Goal: Task Accomplishment & Management: Manage account settings

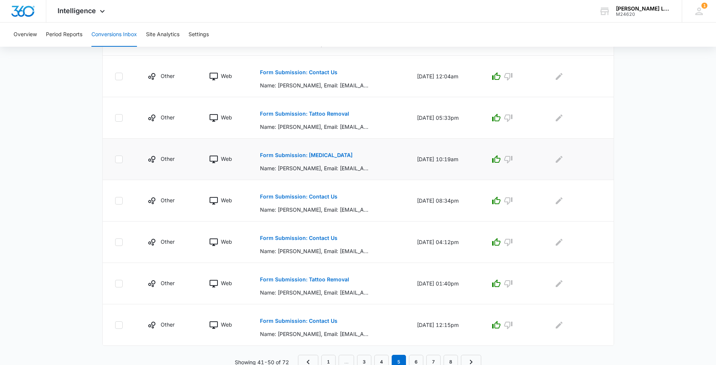
scroll to position [310, 0]
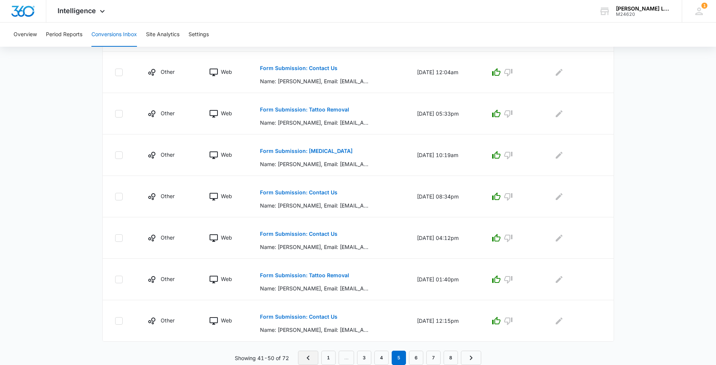
click at [309, 358] on icon "Previous Page" at bounding box center [308, 357] width 9 height 9
click at [325, 358] on link "1" at bounding box center [328, 357] width 14 height 14
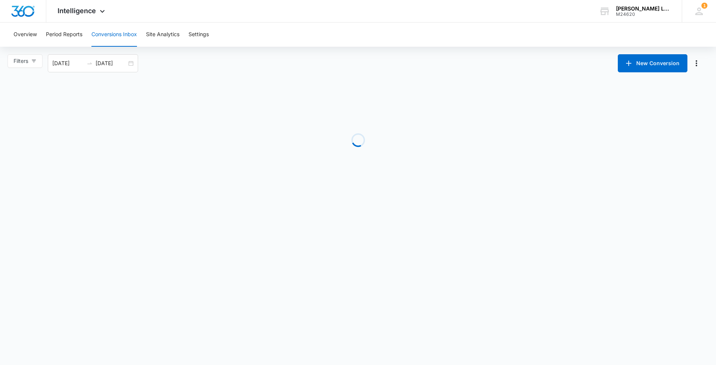
scroll to position [0, 0]
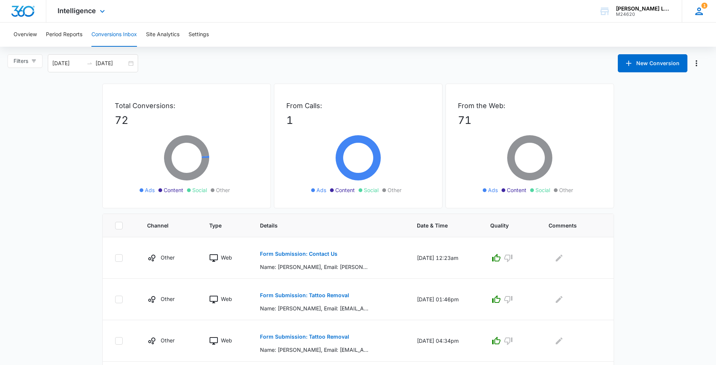
click at [702, 14] on icon at bounding box center [700, 12] width 8 height 8
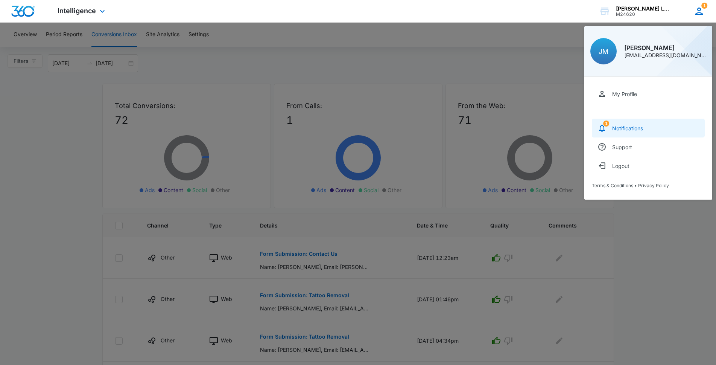
click at [614, 124] on link "1 Notifications" at bounding box center [648, 128] width 113 height 19
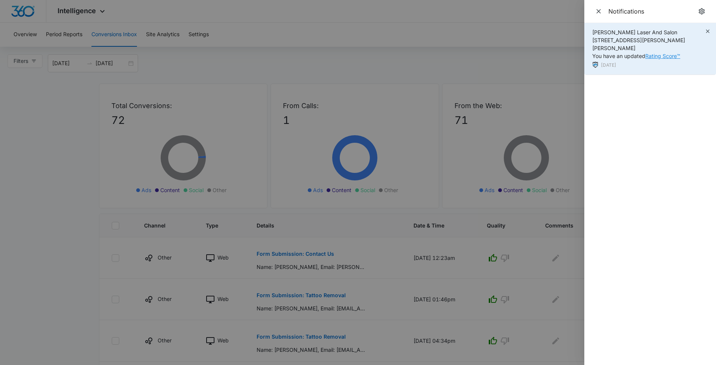
click at [661, 53] on link "Rating Score™" at bounding box center [662, 56] width 35 height 6
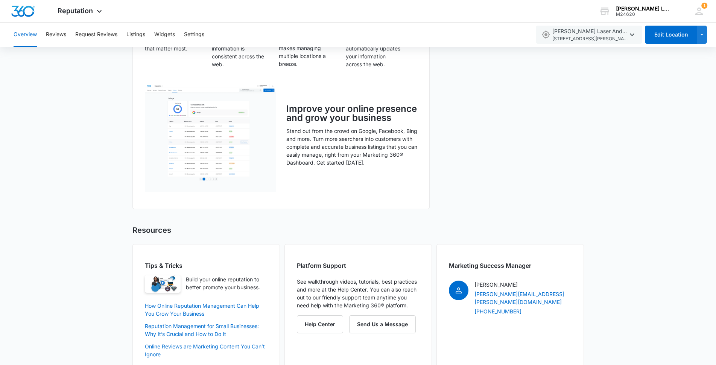
scroll to position [452, 0]
click at [203, 113] on img at bounding box center [210, 137] width 131 height 108
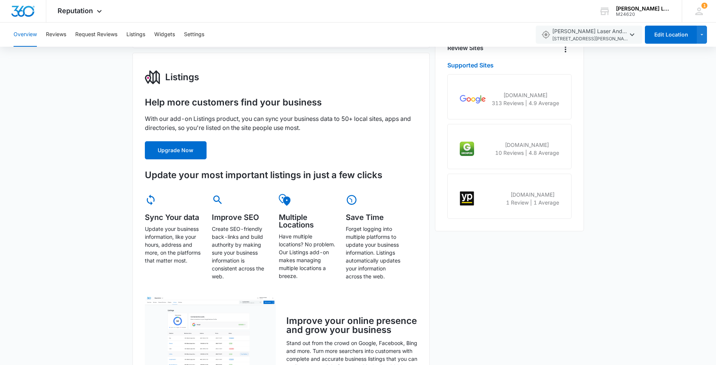
scroll to position [226, 0]
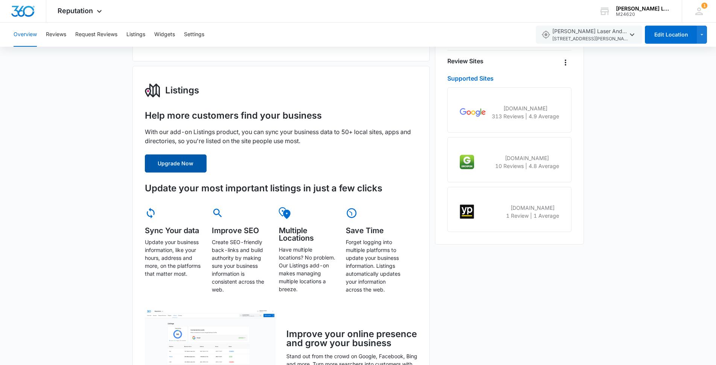
click at [194, 165] on button "Upgrade Now" at bounding box center [176, 163] width 62 height 18
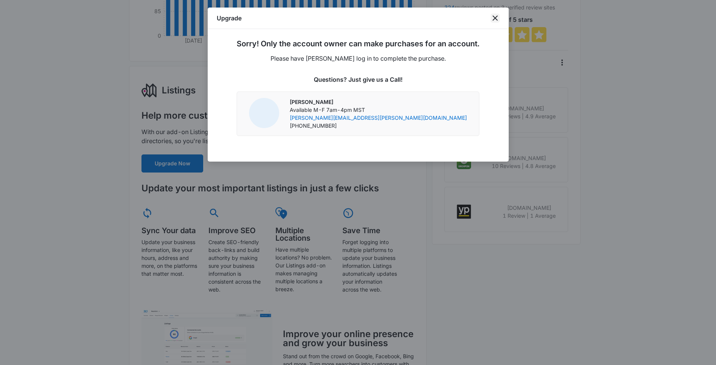
click at [497, 19] on icon "close" at bounding box center [495, 18] width 9 height 9
